Goal: Obtain resource: Obtain resource

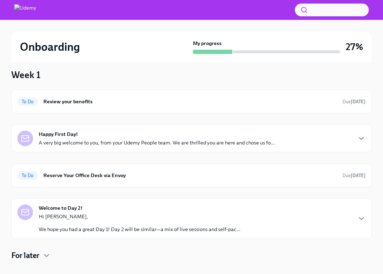
scroll to position [51, 0]
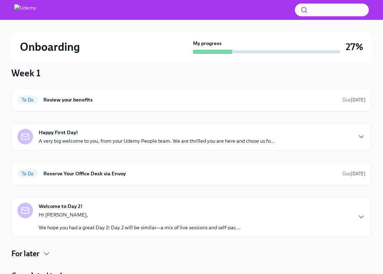
click at [126, 136] on div "Happy First Day! A very big welcome to you, from your Udemy People team. We are…" at bounding box center [157, 137] width 236 height 16
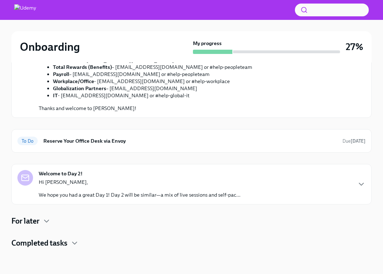
scroll to position [413, 0]
click at [103, 188] on div "Hi [PERSON_NAME], We hope you had a great Day 1! Day 2 will be similar—a mix of…" at bounding box center [140, 189] width 202 height 20
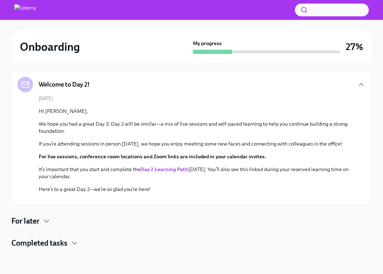
scroll to position [702, 0]
click at [37, 219] on h4 "For later" at bounding box center [25, 221] width 28 height 11
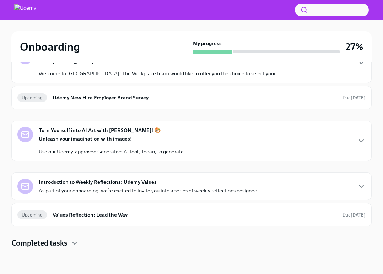
scroll to position [736, 0]
click at [158, 77] on p "Welcome to Udemy! The Workplace team would like to offer you the choice to sele…" at bounding box center [159, 73] width 241 height 7
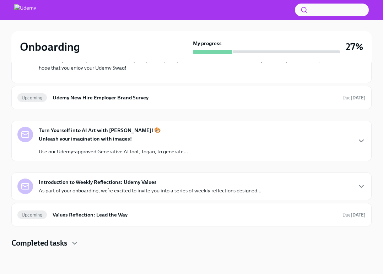
scroll to position [885, 0]
drag, startPoint x: 146, startPoint y: 141, endPoint x: 177, endPoint y: 141, distance: 30.2
click at [177, 20] on p "Your unique Gift Card Code to use on checkout: GWNVJI4DIC" at bounding box center [196, 16] width 315 height 7
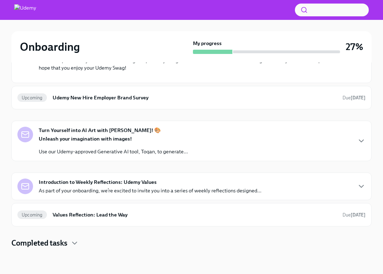
copy p "GWNVJI4DIC"
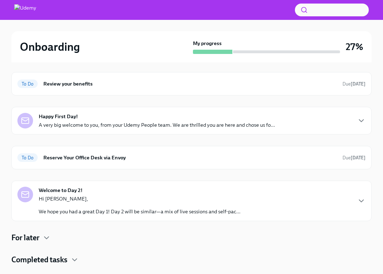
scroll to position [84, 0]
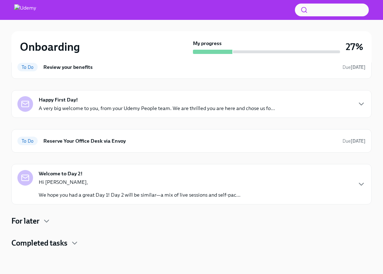
click at [50, 240] on h4 "Completed tasks" at bounding box center [39, 243] width 56 height 11
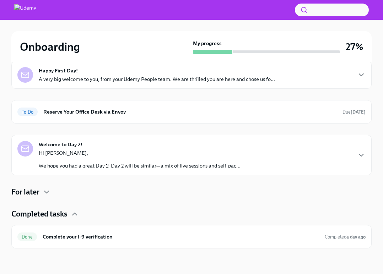
scroll to position [0, 0]
